Goal: Information Seeking & Learning: Find contact information

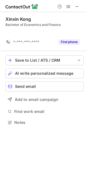
scroll to position [110, 87]
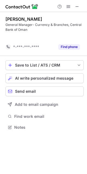
scroll to position [115, 87]
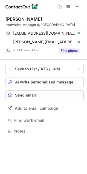
scroll to position [128, 87]
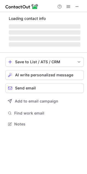
scroll to position [124, 87]
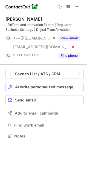
click at [79, 18] on div "Gopal K." at bounding box center [44, 18] width 78 height 5
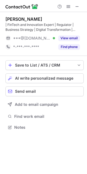
scroll to position [124, 87]
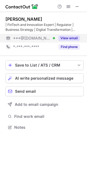
click at [63, 39] on button "View email" at bounding box center [69, 38] width 22 height 5
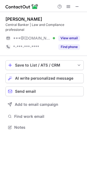
scroll to position [119, 87]
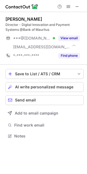
scroll to position [133, 87]
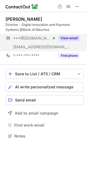
click at [63, 37] on button "View email" at bounding box center [69, 38] width 22 height 5
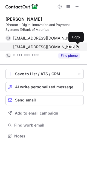
click at [78, 46] on span at bounding box center [77, 47] width 4 height 4
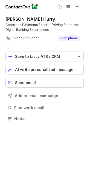
scroll to position [115, 87]
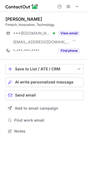
scroll to position [128, 87]
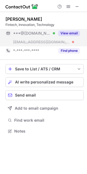
click at [72, 34] on button "View email" at bounding box center [69, 33] width 22 height 5
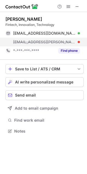
click at [27, 45] on div "tuna.brock@bon.com.na" at bounding box center [42, 42] width 74 height 9
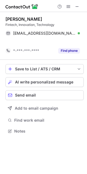
scroll to position [119, 87]
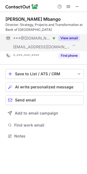
scroll to position [133, 87]
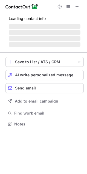
scroll to position [133, 87]
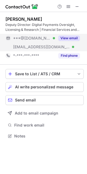
click at [69, 37] on button "View email" at bounding box center [69, 38] width 22 height 5
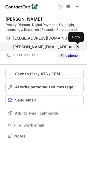
click at [77, 46] on span at bounding box center [77, 47] width 4 height 4
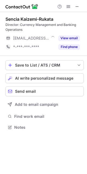
scroll to position [124, 87]
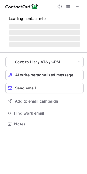
scroll to position [124, 87]
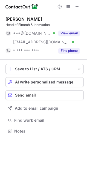
scroll to position [128, 87]
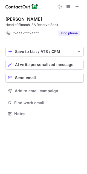
scroll to position [110, 87]
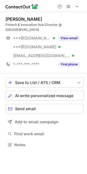
scroll to position [141, 87]
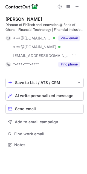
scroll to position [141, 87]
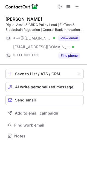
scroll to position [133, 87]
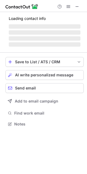
scroll to position [133, 87]
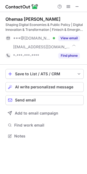
scroll to position [133, 87]
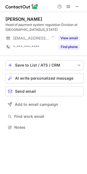
scroll to position [124, 87]
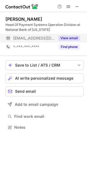
click at [72, 37] on button "View email" at bounding box center [69, 38] width 22 height 5
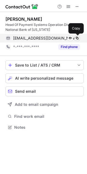
click at [77, 37] on span at bounding box center [77, 38] width 4 height 4
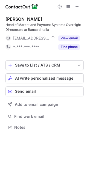
scroll to position [124, 87]
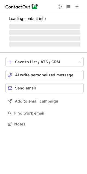
scroll to position [124, 87]
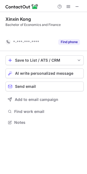
scroll to position [110, 87]
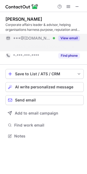
scroll to position [124, 87]
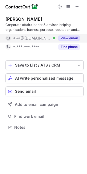
click at [68, 36] on button "View email" at bounding box center [69, 38] width 22 height 5
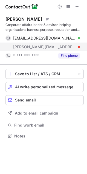
click at [36, 49] on span "ryan.g@ecb.int" at bounding box center [44, 47] width 63 height 5
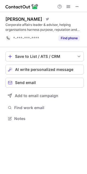
scroll to position [3, 3]
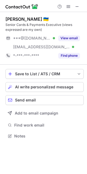
scroll to position [133, 87]
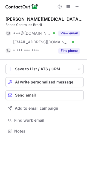
scroll to position [128, 87]
